Goal: Entertainment & Leisure: Browse casually

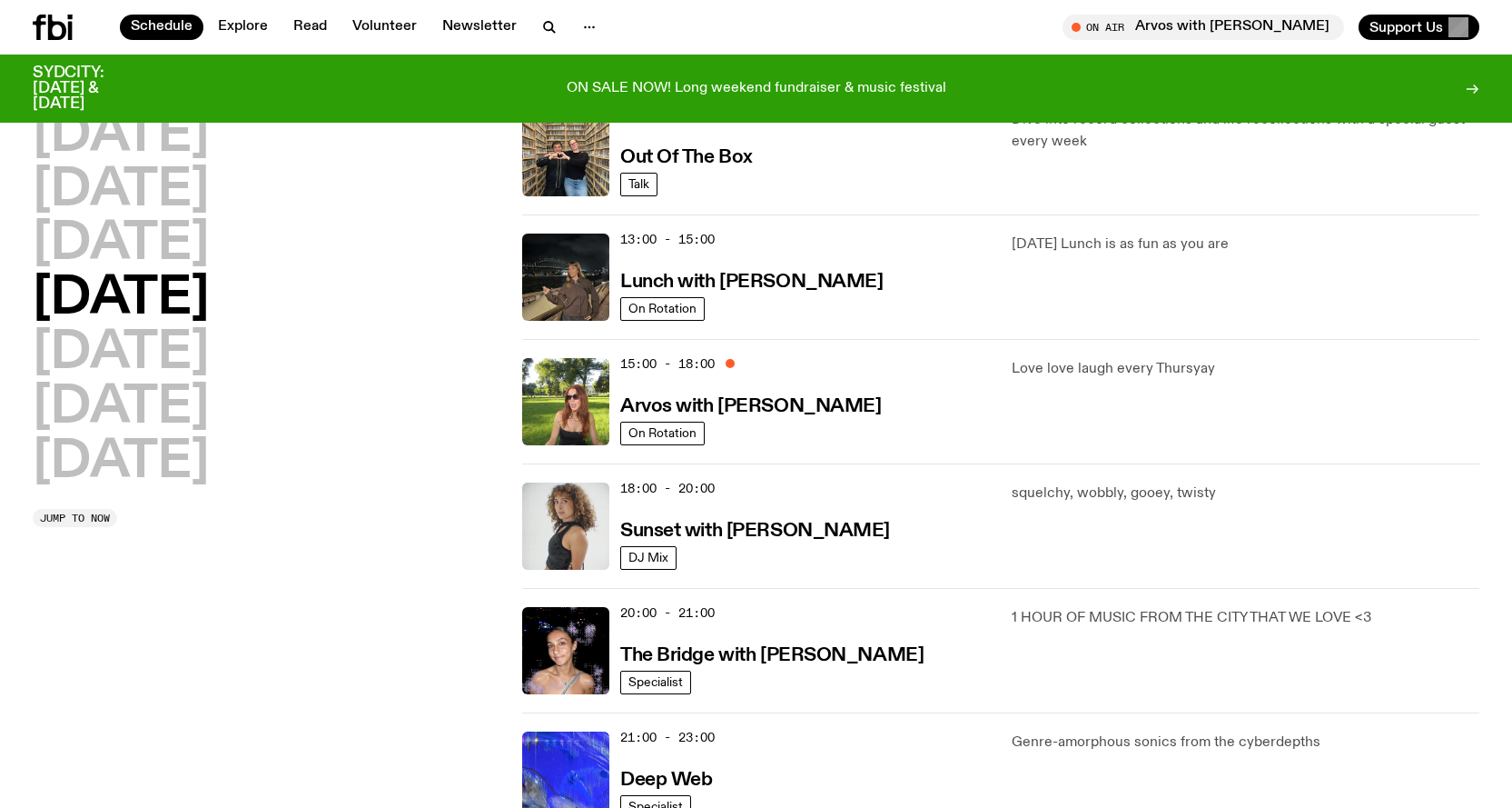
scroll to position [444, 0]
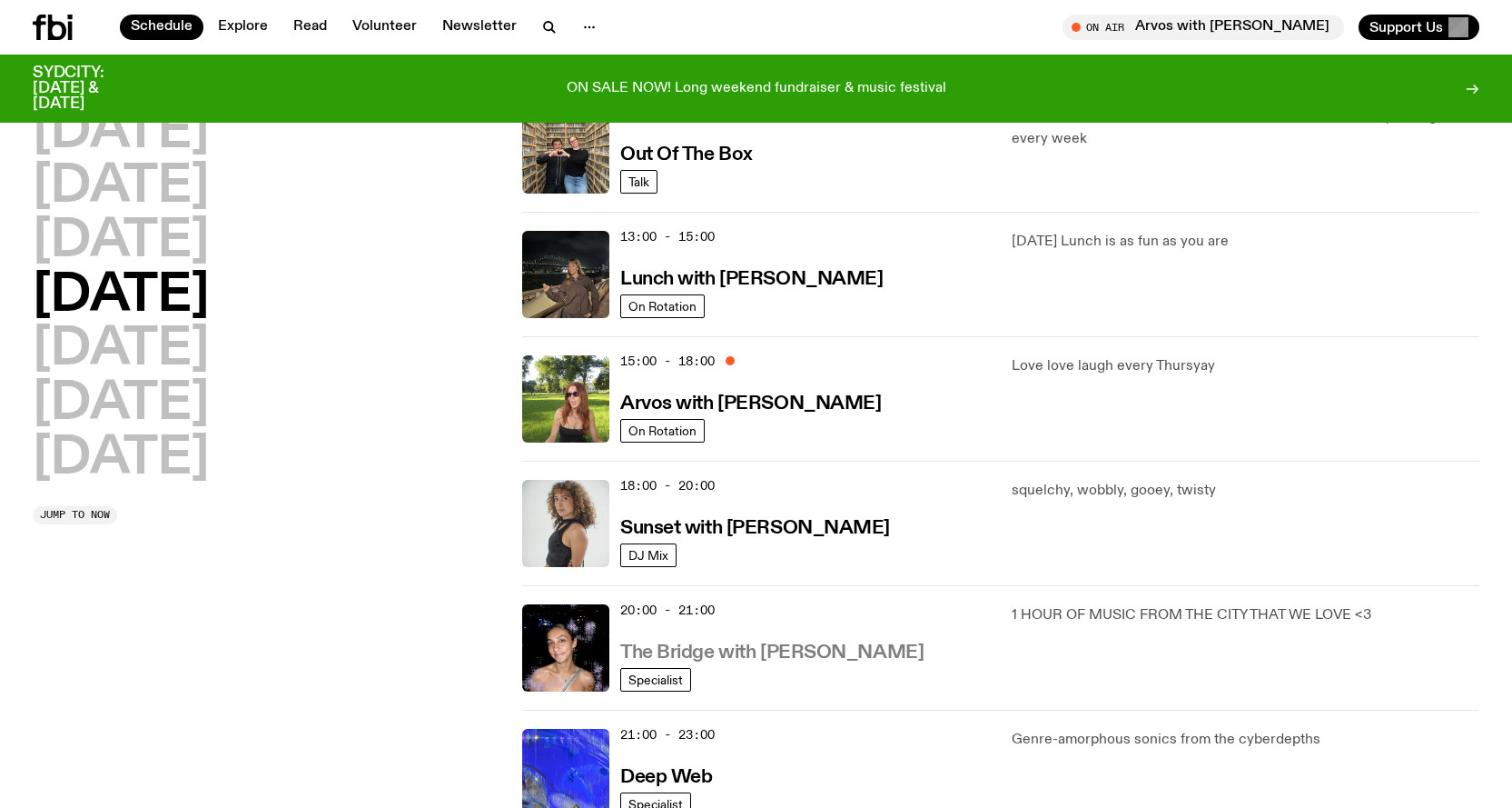
click at [788, 662] on h3 "The Bridge with [PERSON_NAME]" at bounding box center [772, 653] width 303 height 19
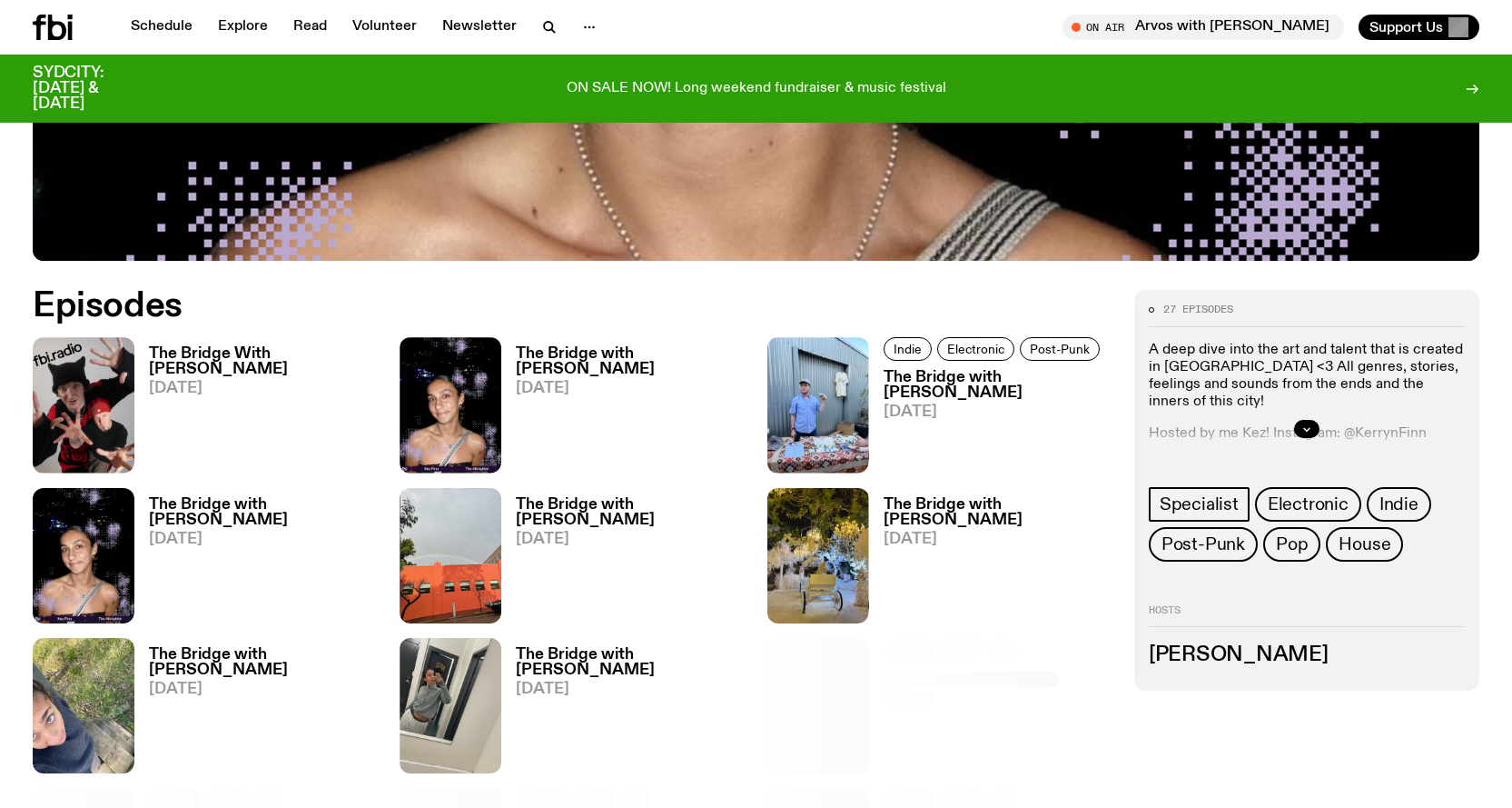
scroll to position [902, 0]
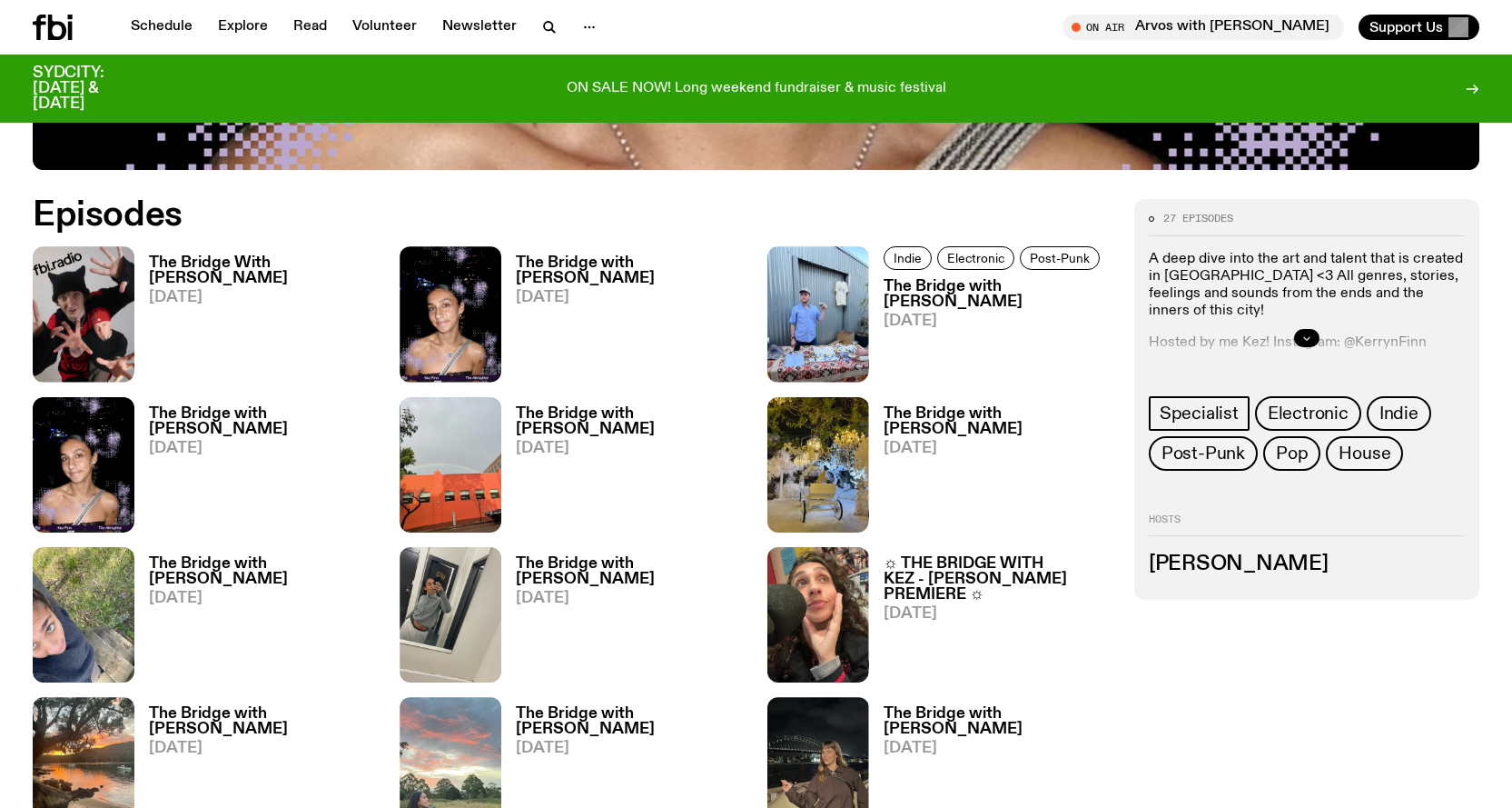
click at [1308, 335] on icon "button" at bounding box center [1306, 338] width 11 height 11
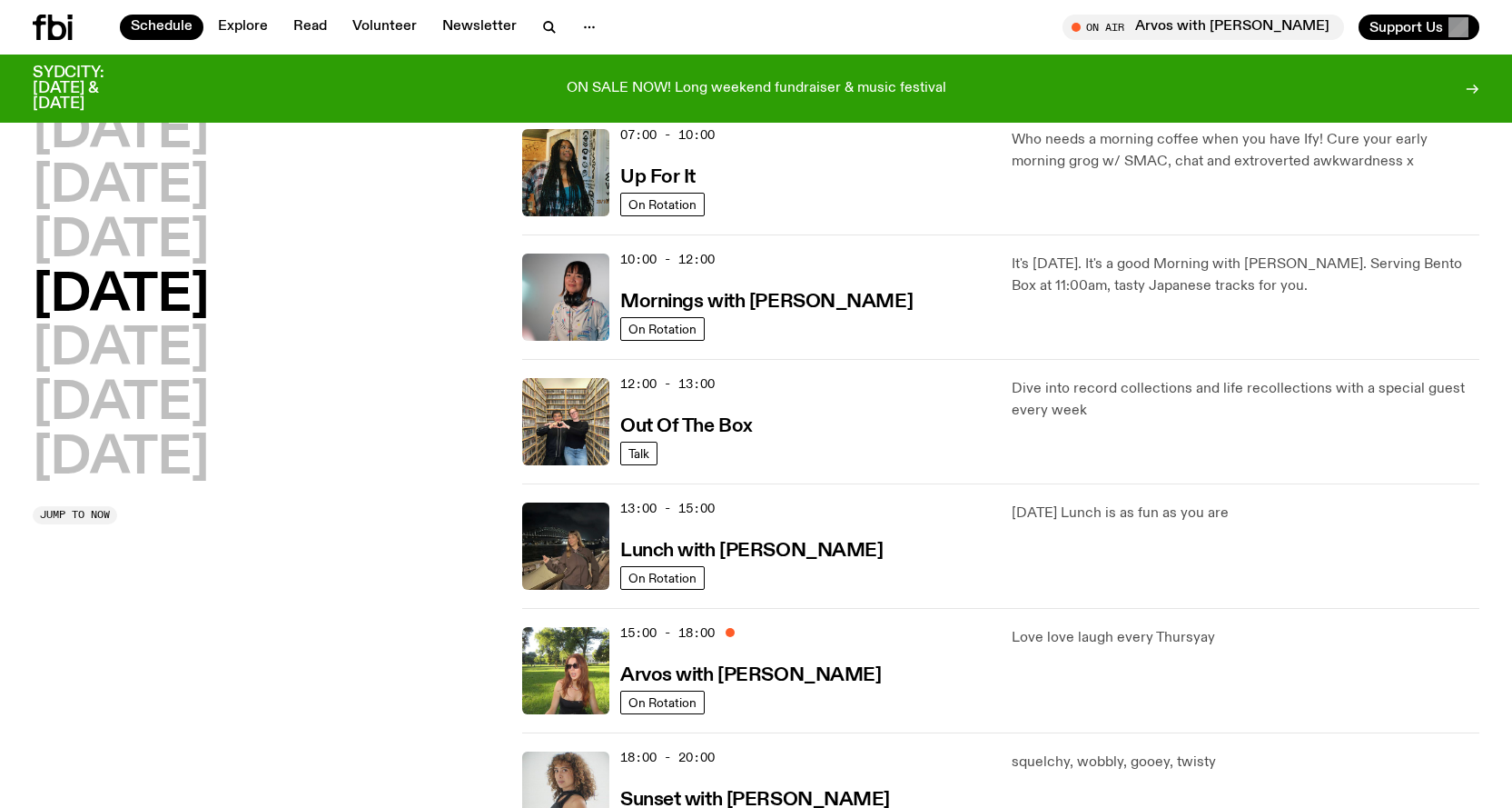
scroll to position [172, 0]
click at [790, 675] on h3 "Arvos with [PERSON_NAME]" at bounding box center [750, 676] width 260 height 19
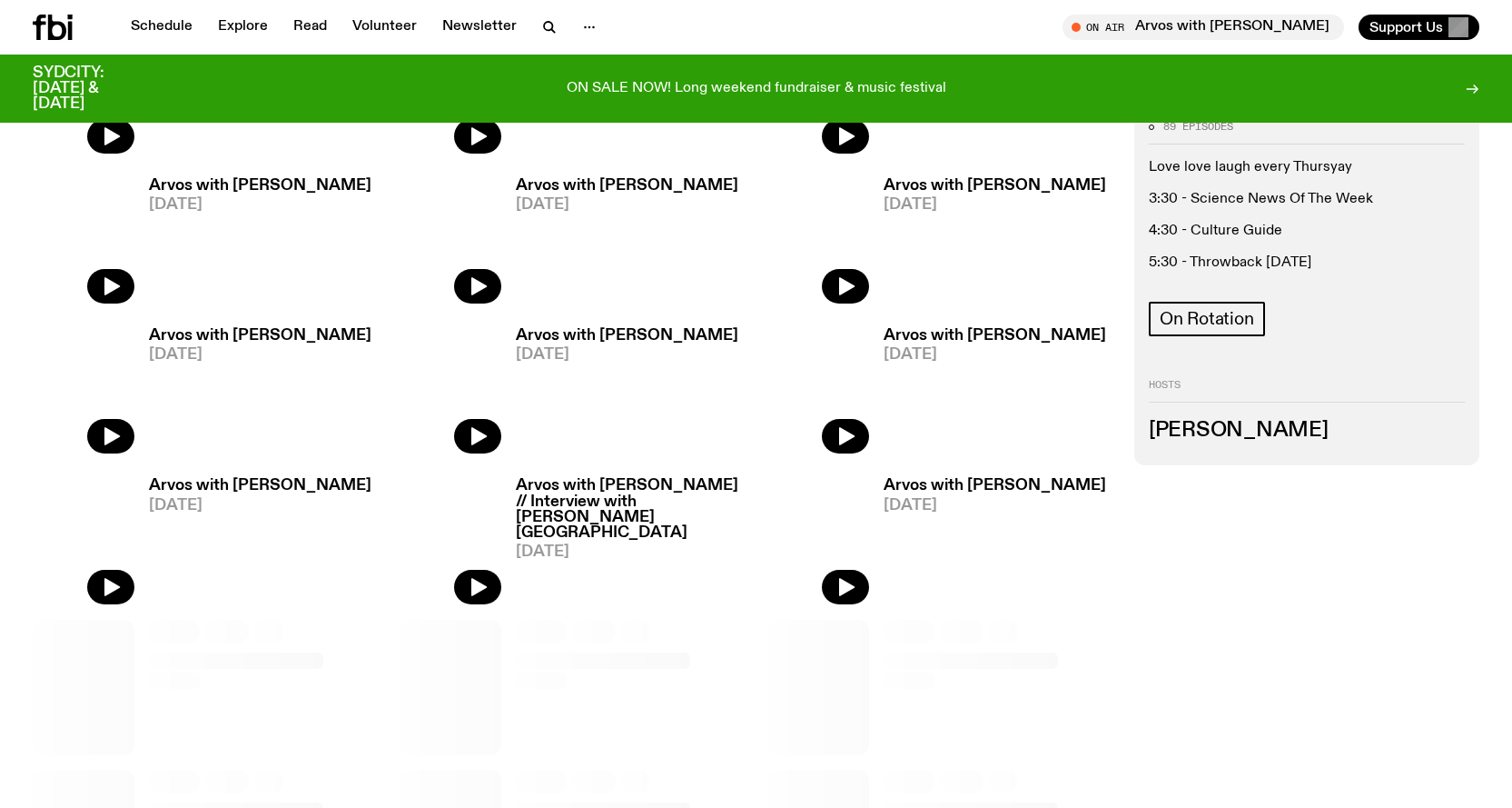
scroll to position [897, 0]
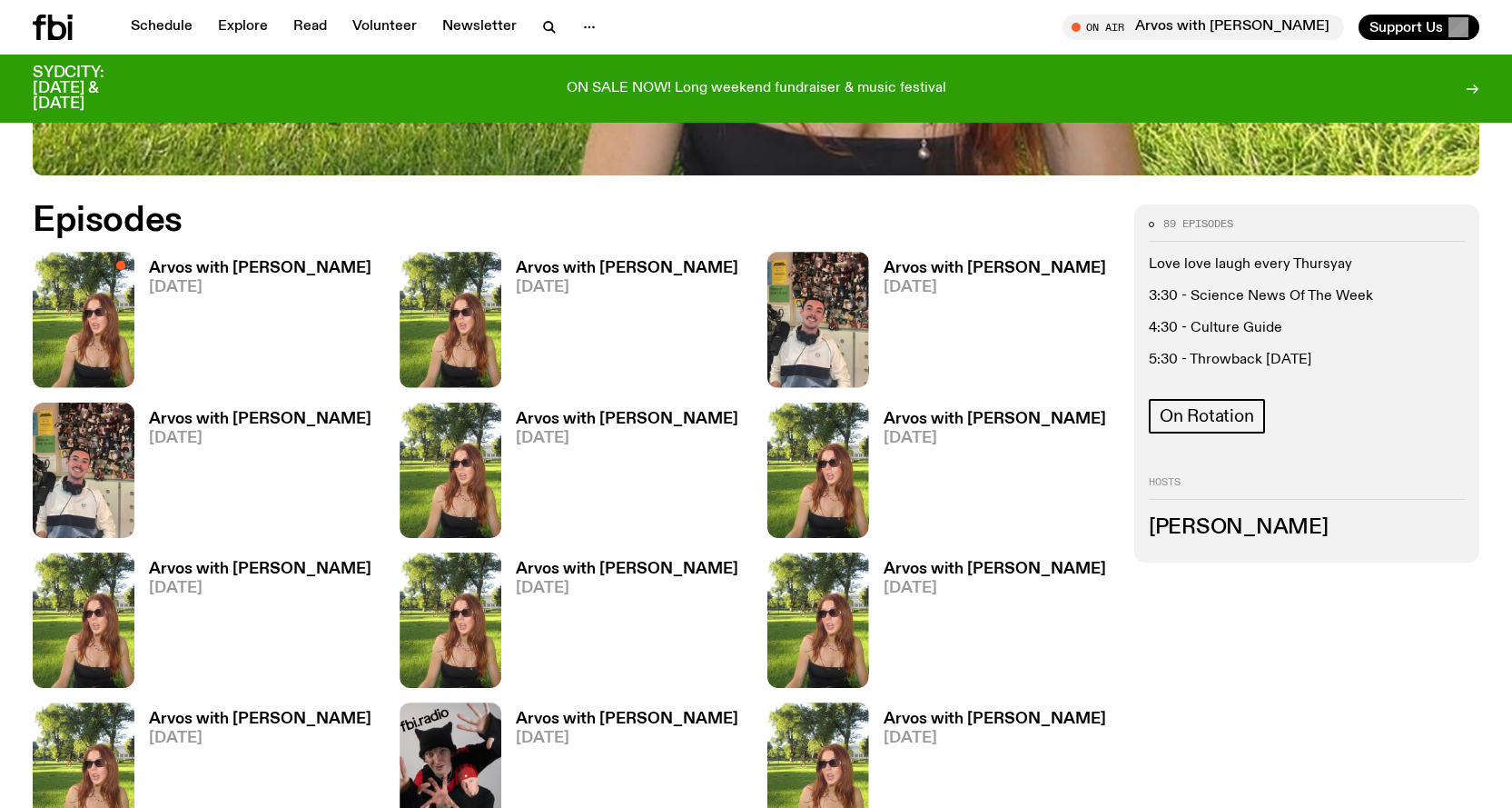
click at [228, 268] on h3 "Arvos with [PERSON_NAME]" at bounding box center [259, 268] width 222 height 16
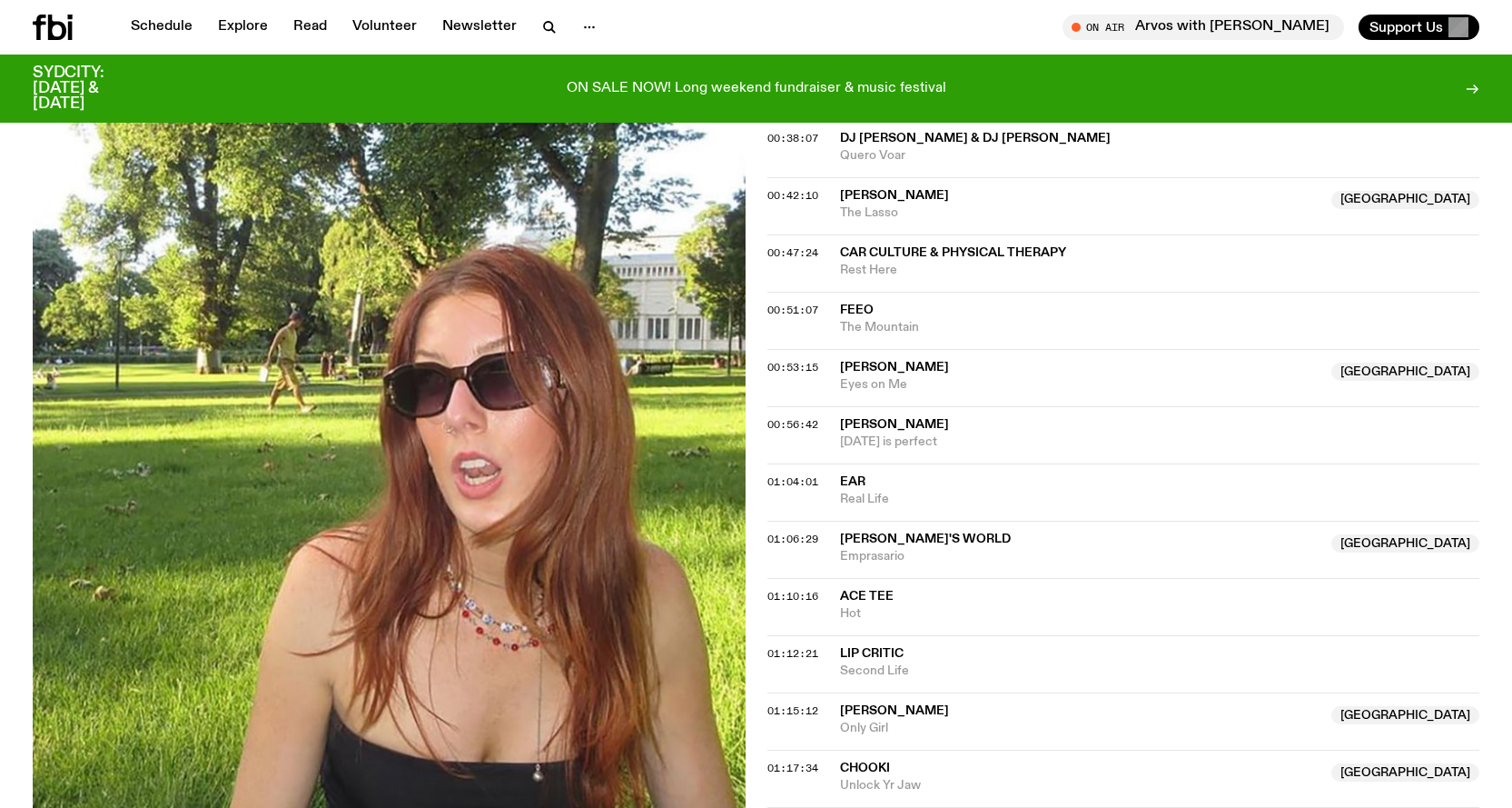
scroll to position [1080, 0]
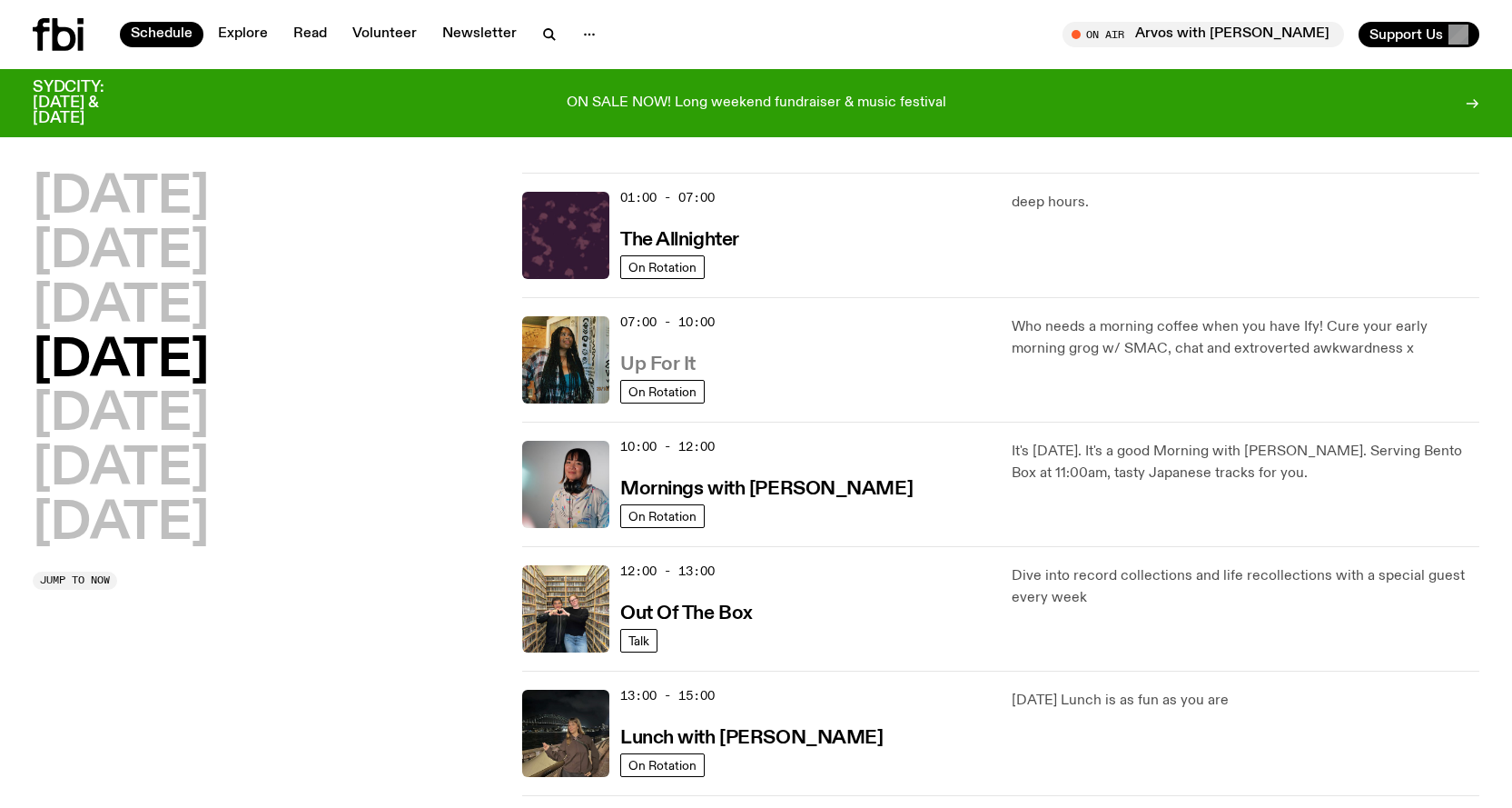
click at [682, 356] on h3 "Up For It" at bounding box center [658, 365] width 75 height 19
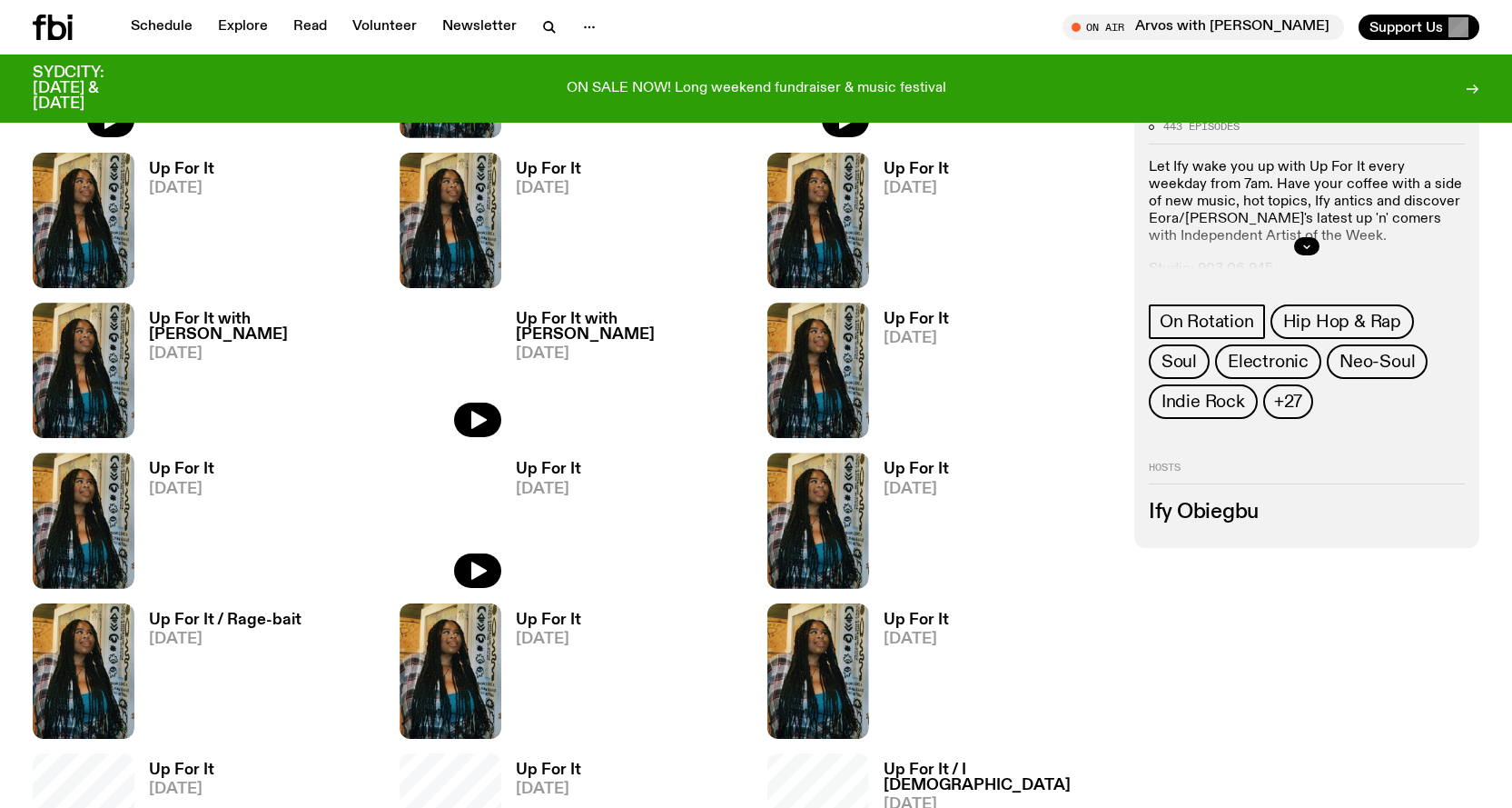
scroll to position [895, 0]
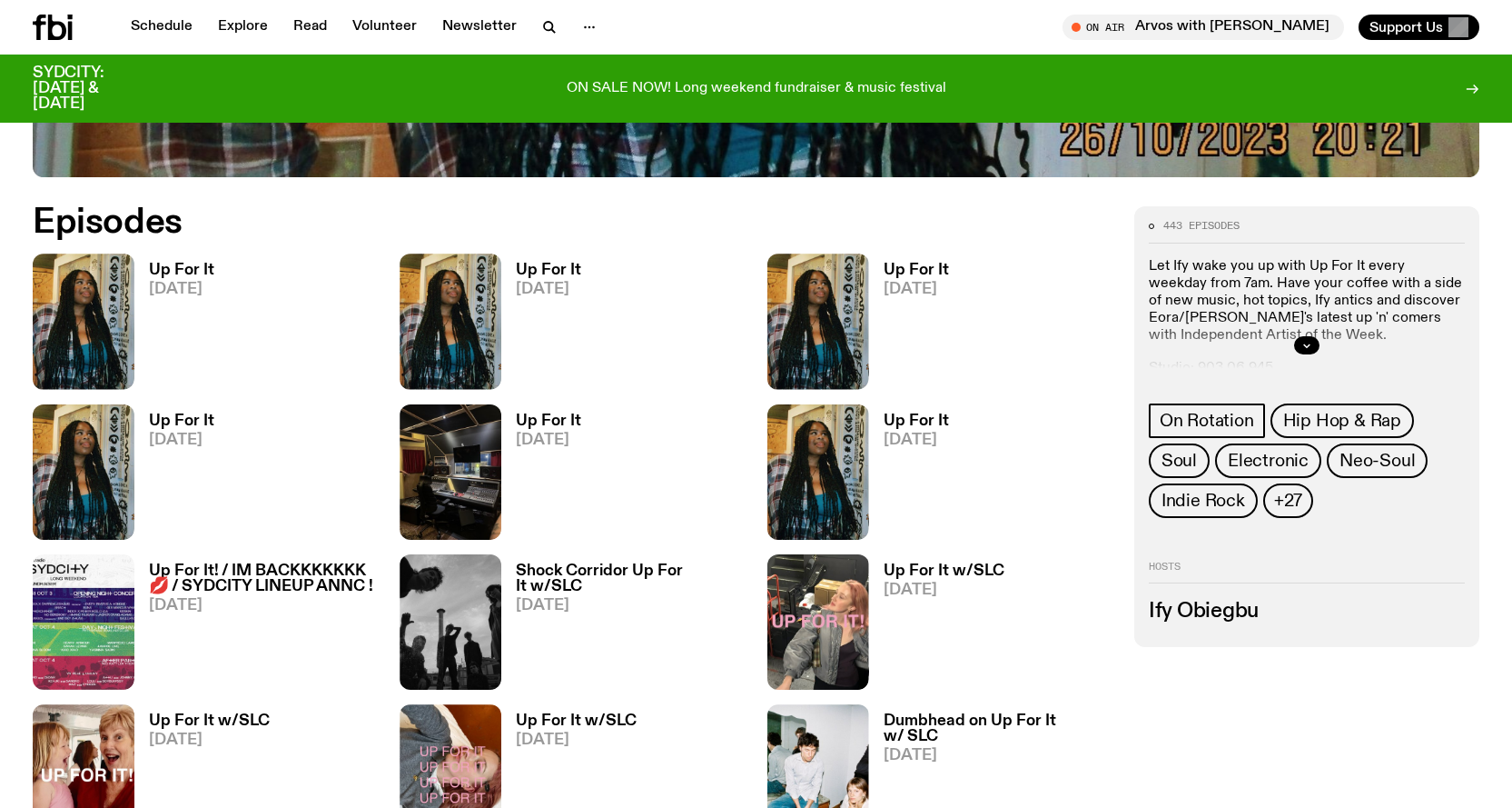
click at [185, 271] on h3 "Up For It" at bounding box center [182, 270] width 66 height 16
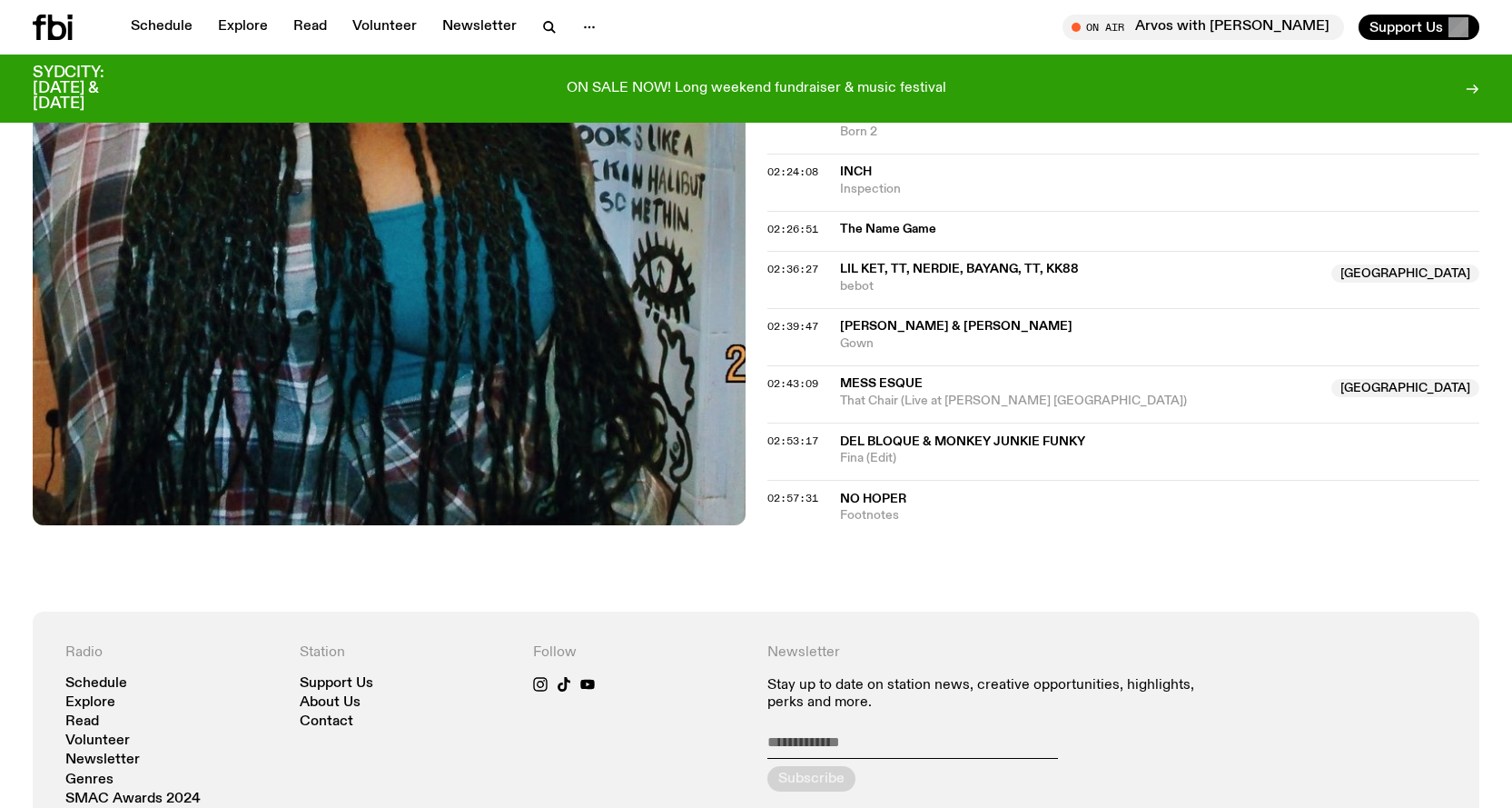
scroll to position [2261, 0]
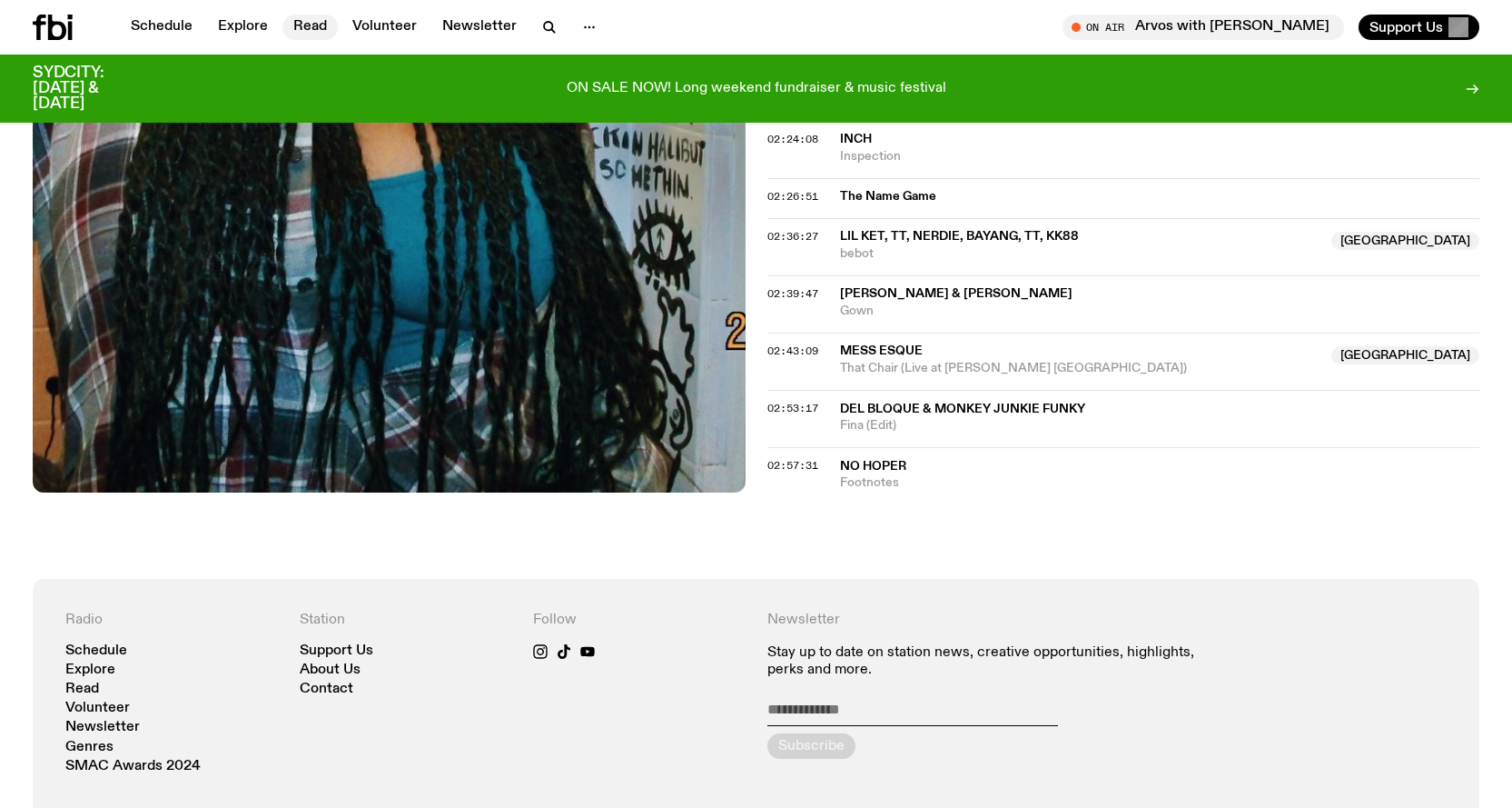
click at [312, 22] on link "Read" at bounding box center [310, 27] width 56 height 26
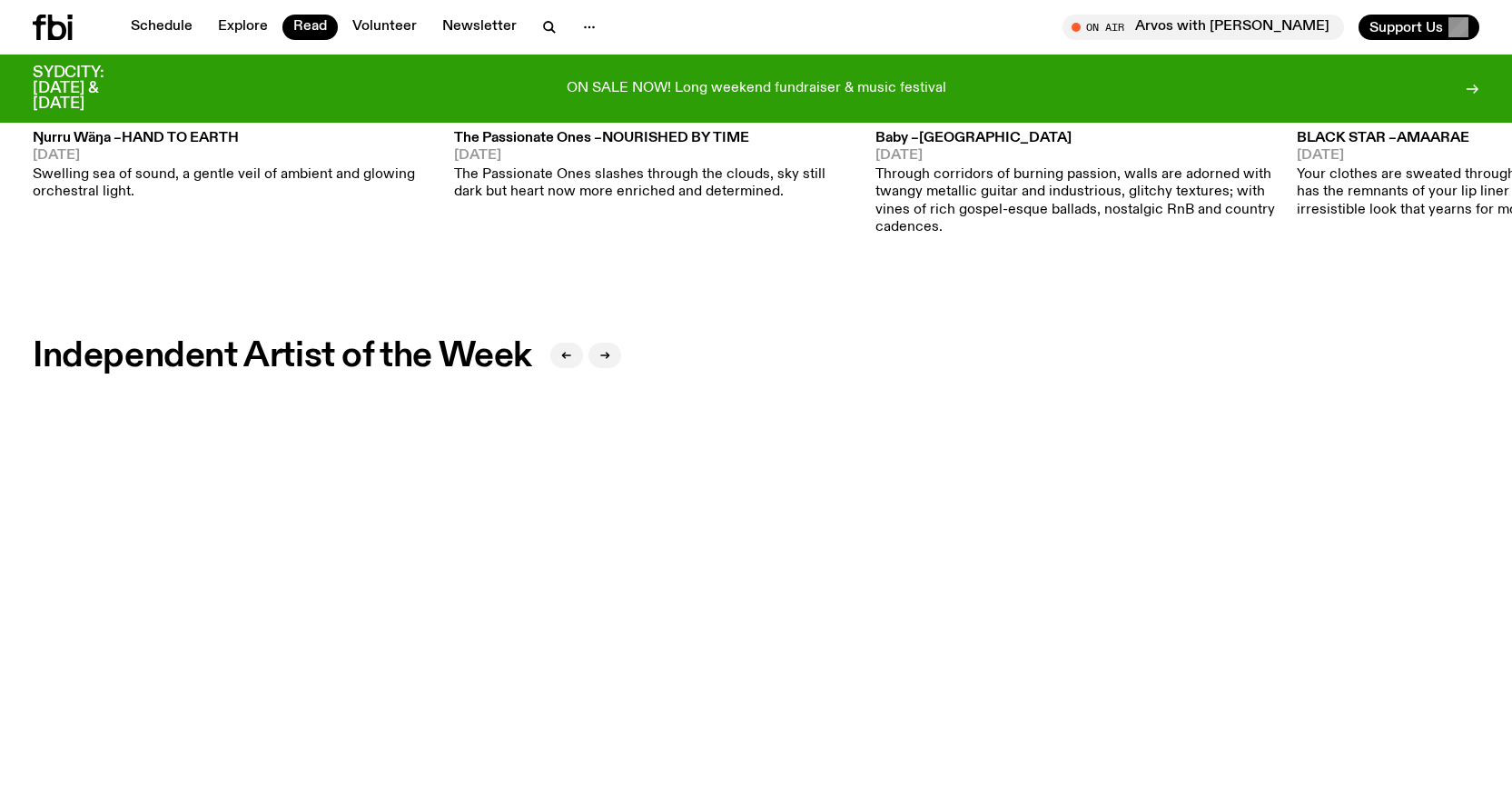
scroll to position [998, 0]
